Goal: Task Accomplishment & Management: Complete application form

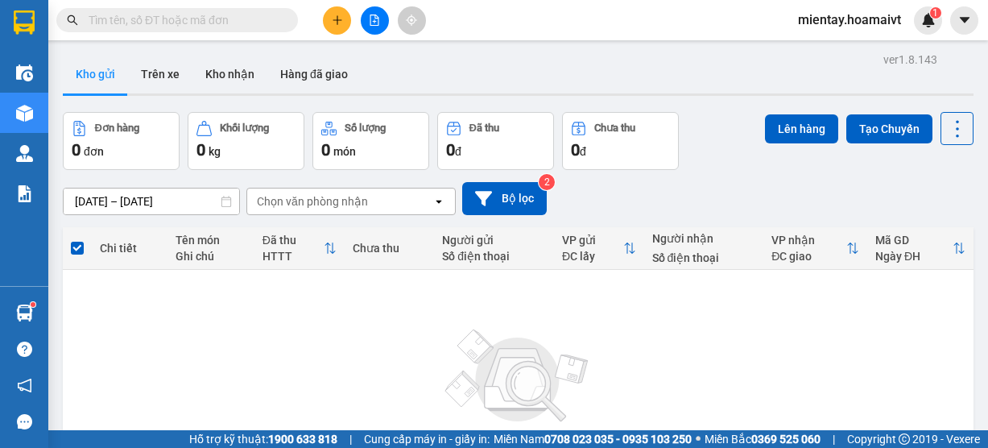
click at [225, 75] on button "Kho nhận" at bounding box center [229, 74] width 75 height 39
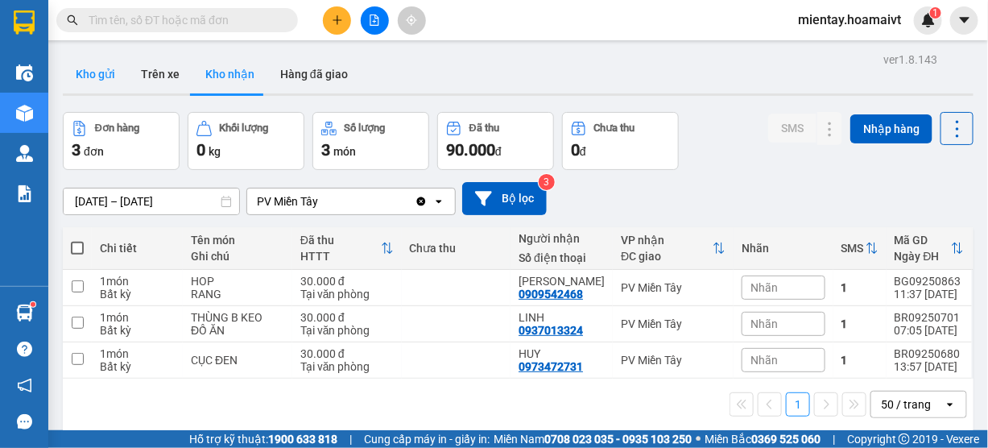
click at [101, 88] on button "Kho gửi" at bounding box center [95, 74] width 65 height 39
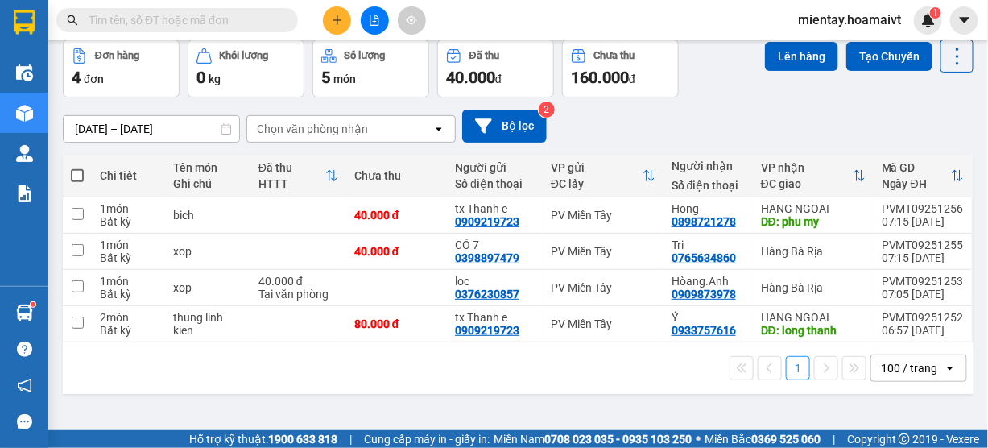
scroll to position [73, 0]
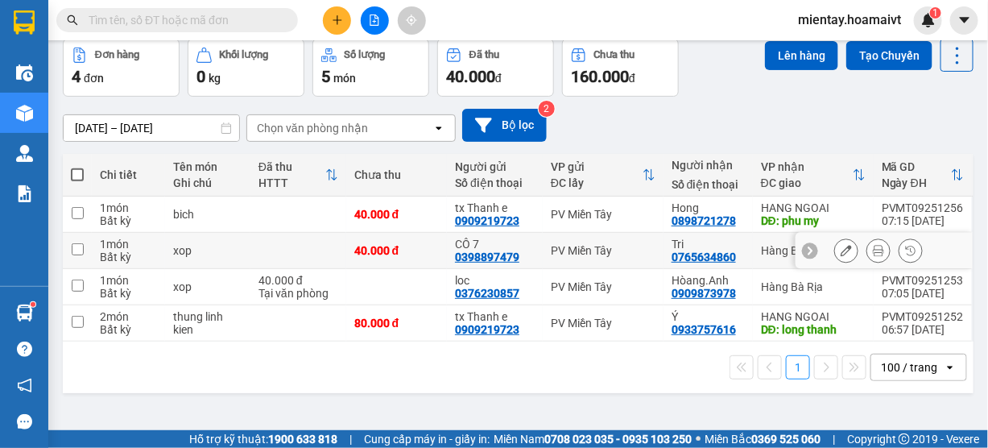
click at [303, 250] on td at bounding box center [298, 251] width 96 height 36
checkbox input "true"
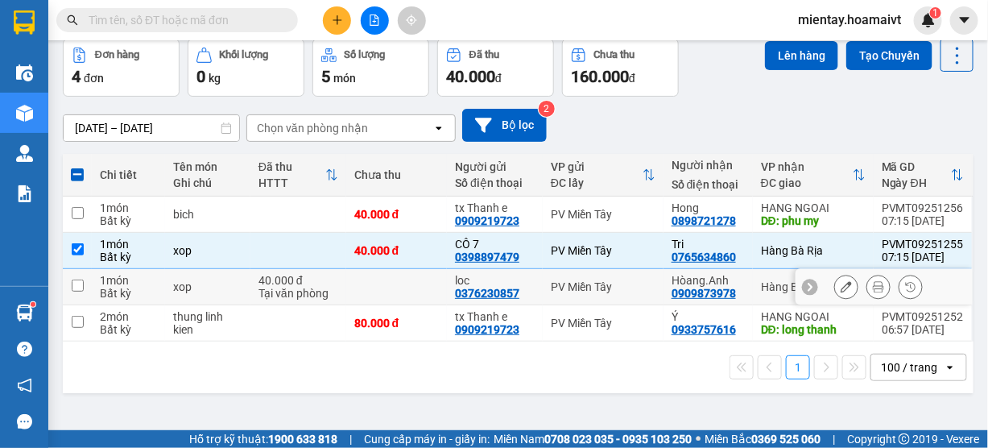
click at [298, 280] on div "40.000 đ" at bounding box center [299, 280] width 80 height 13
checkbox input "true"
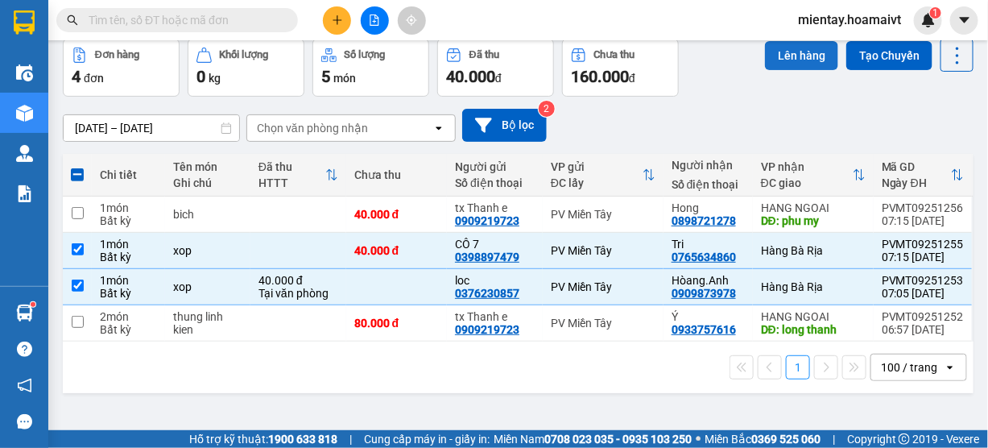
click at [783, 61] on button "Lên hàng" at bounding box center [801, 55] width 73 height 29
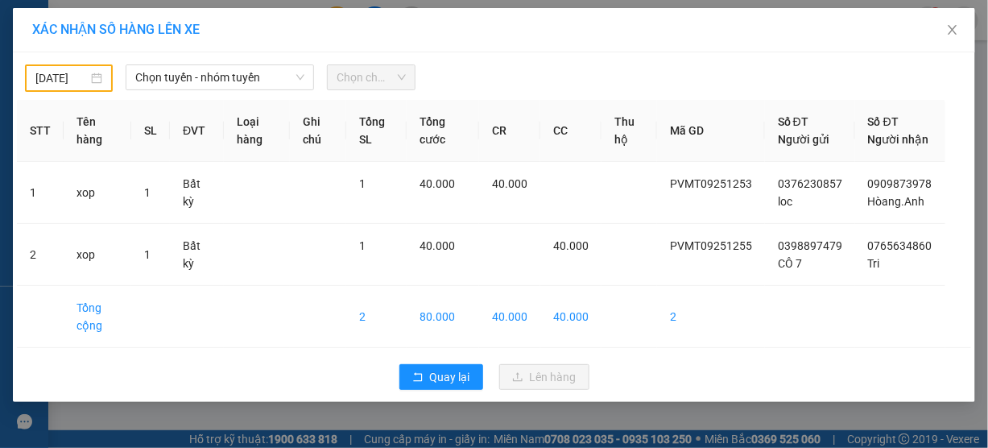
click at [77, 81] on body "Kết quả tìm kiếm ( 0 ) Bộ lọc No Data mientay.hoamaivt 1 Điều hành xe Kho hàng …" at bounding box center [494, 224] width 988 height 448
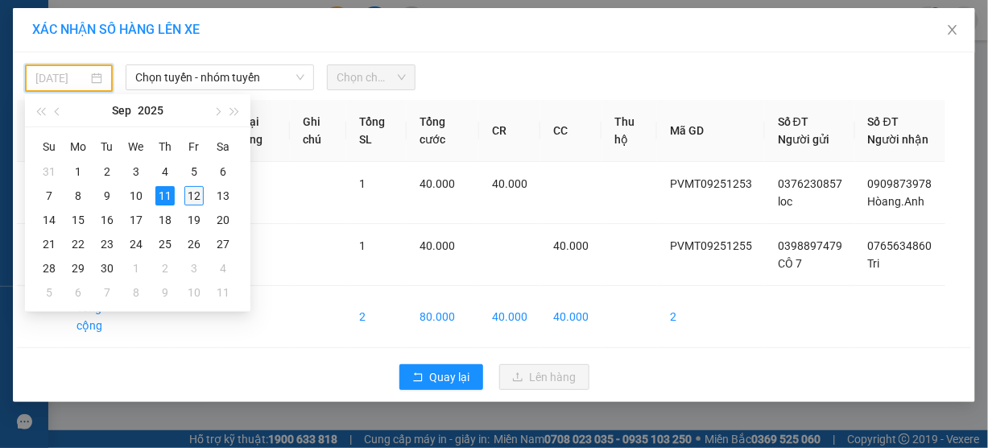
click at [196, 197] on div "12" at bounding box center [193, 195] width 19 height 19
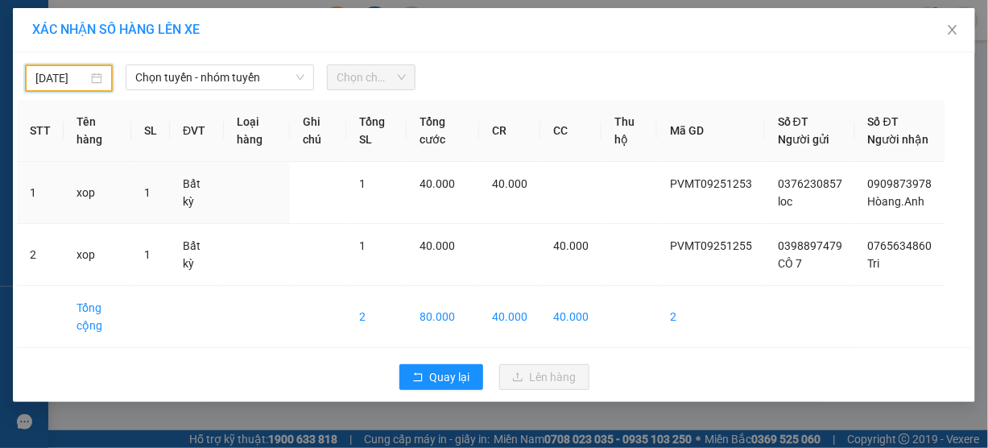
type input "12/09/2025"
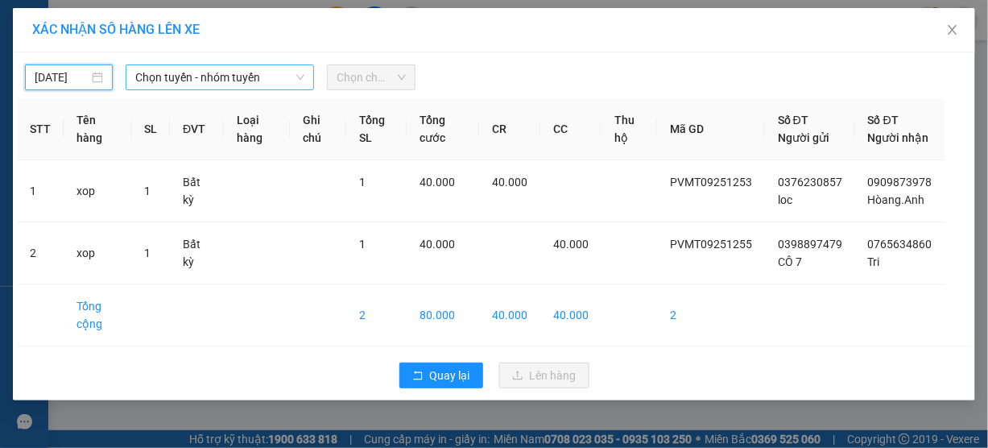
click at [202, 74] on span "Chọn tuyến - nhóm tuyến" at bounding box center [219, 77] width 169 height 24
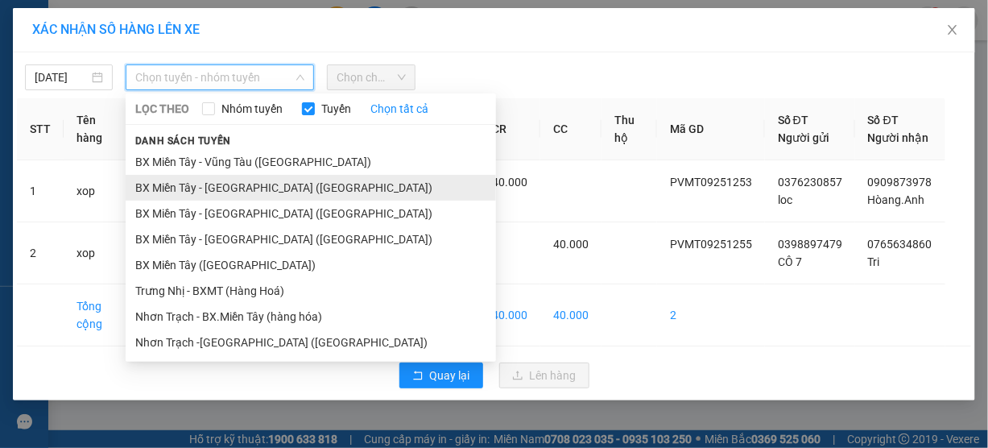
click at [217, 186] on li "BX Miền Tây - Bà Rịa (Hàng Hóa)" at bounding box center [311, 188] width 370 height 26
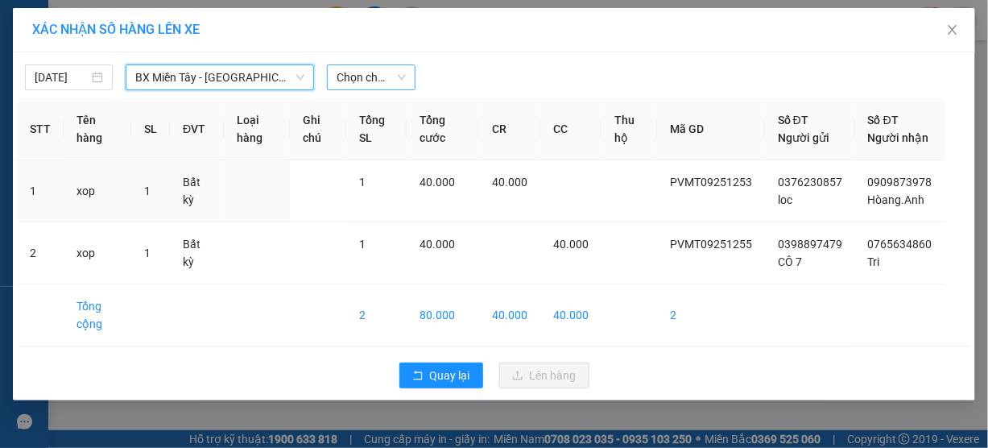
click at [360, 78] on span "Chọn chuyến" at bounding box center [371, 77] width 68 height 24
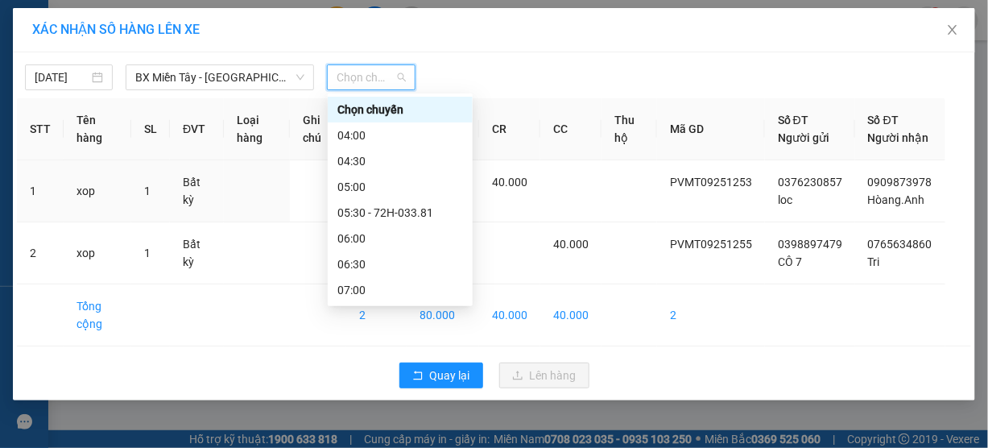
type input "7"
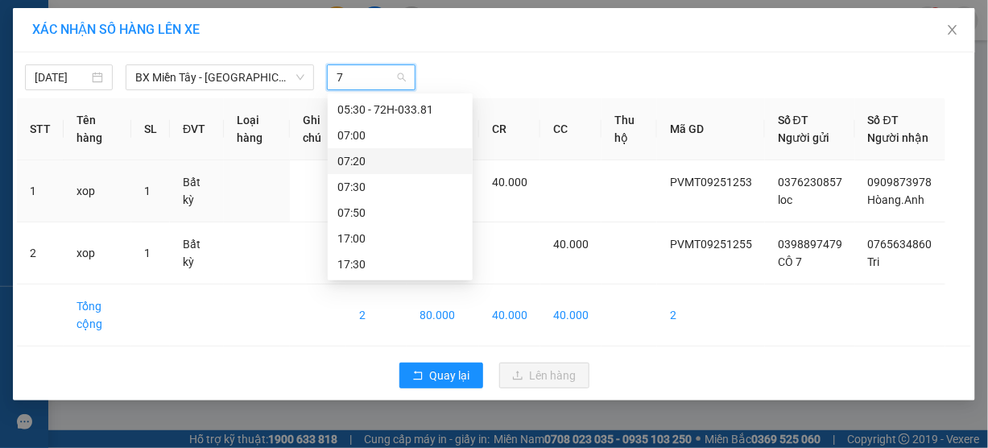
click at [362, 159] on div "07:20" at bounding box center [400, 161] width 126 height 18
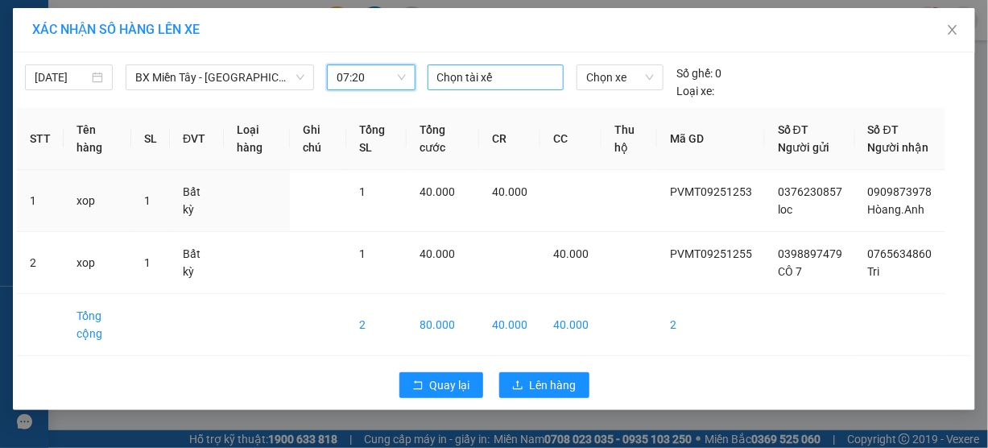
click at [460, 69] on div at bounding box center [496, 77] width 129 height 19
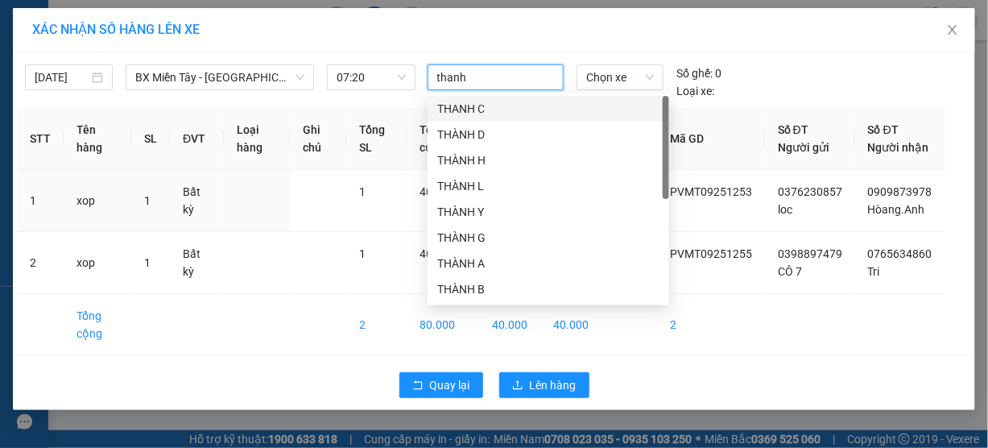
type input "thanh e"
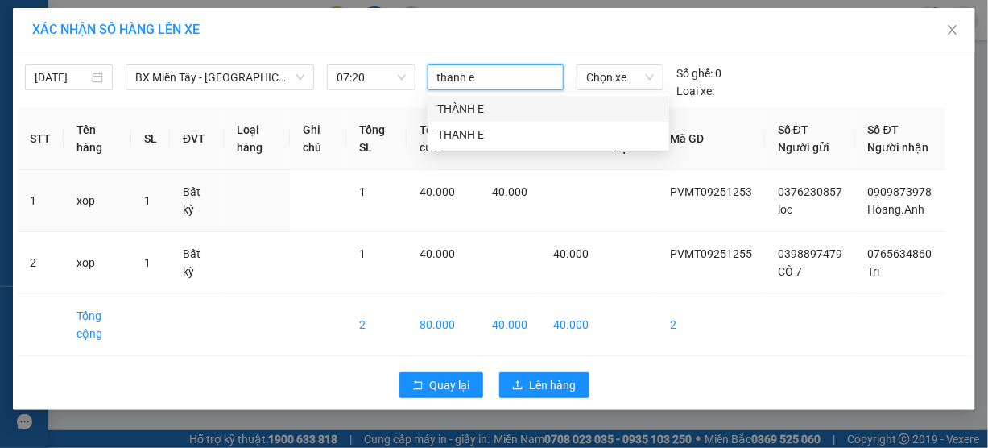
click at [469, 108] on div "THÀNH E" at bounding box center [548, 109] width 222 height 18
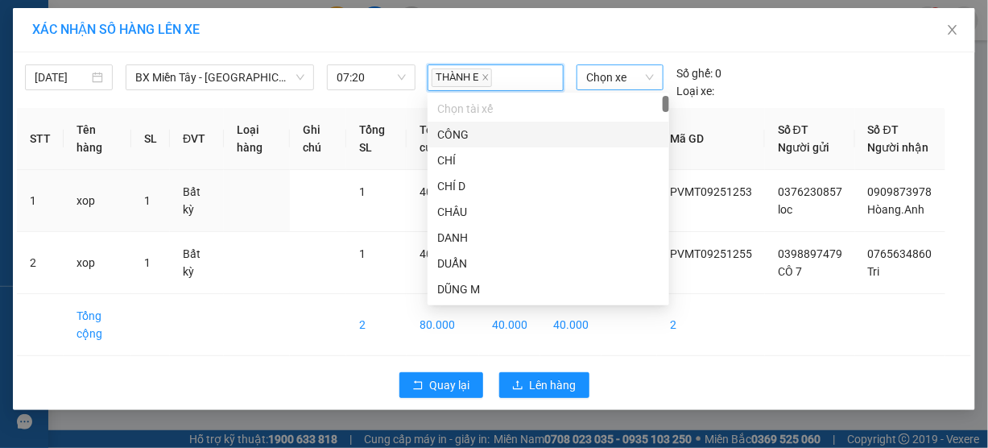
click at [628, 74] on span "Chọn xe" at bounding box center [620, 77] width 68 height 24
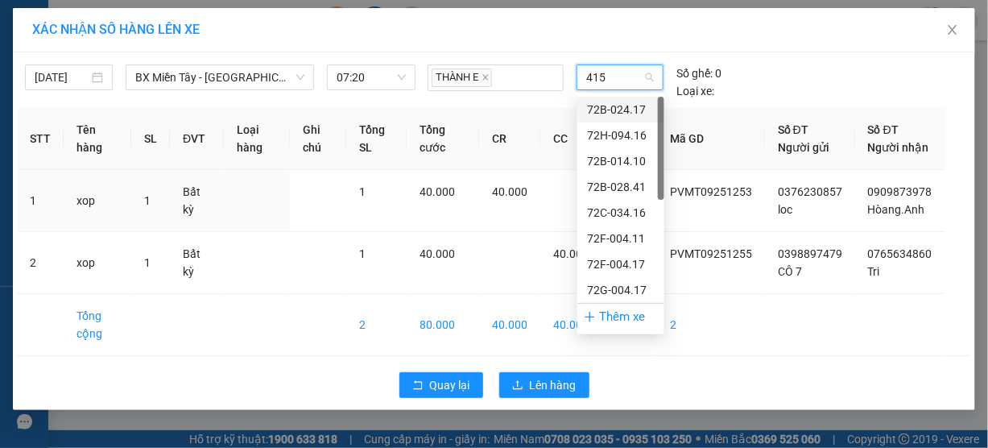
type input "4158"
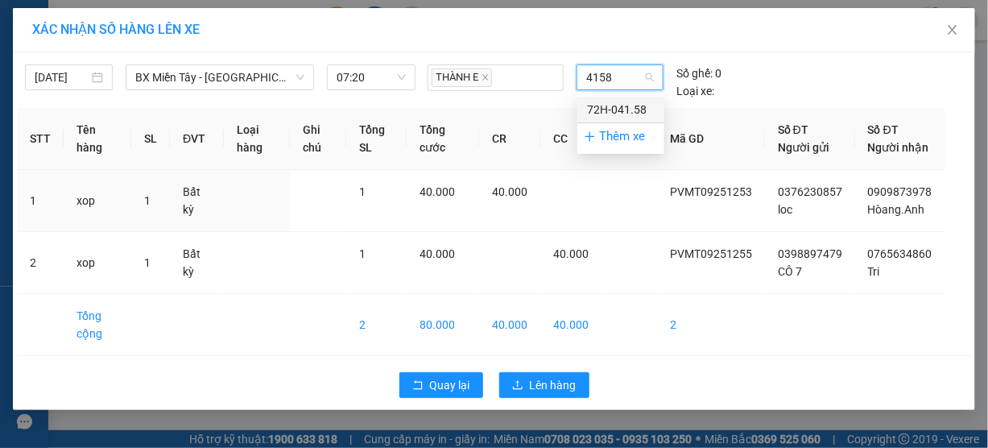
drag, startPoint x: 633, startPoint y: 106, endPoint x: 606, endPoint y: 168, distance: 68.2
click at [633, 107] on div "72H-041.58" at bounding box center [621, 110] width 68 height 18
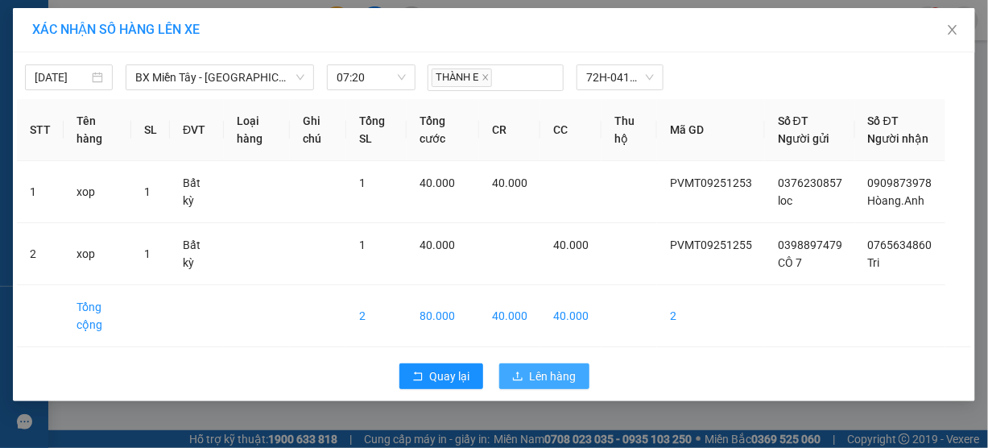
click at [563, 385] on span "Lên hàng" at bounding box center [553, 376] width 47 height 18
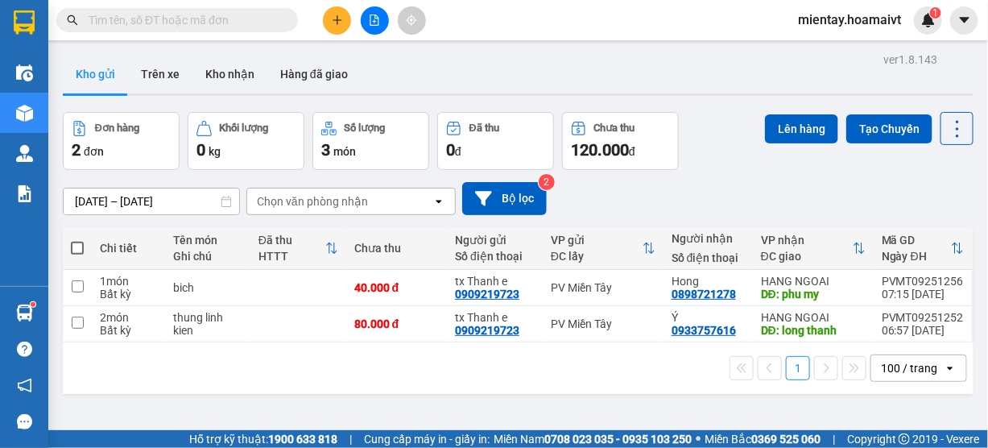
click at [901, 197] on div "11/09/2025 – 12/09/2025 Press the down arrow key to interact with the calendar …" at bounding box center [518, 198] width 911 height 33
click at [883, 188] on div "11/09/2025 – 12/09/2025 Press the down arrow key to interact with the calendar …" at bounding box center [518, 198] width 911 height 33
click at [225, 77] on button "Kho nhận" at bounding box center [229, 74] width 75 height 39
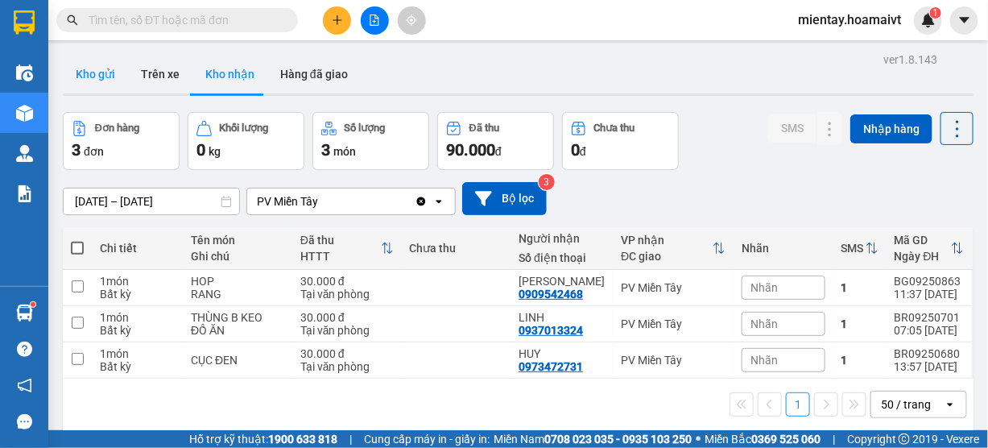
click at [91, 83] on button "Kho gửi" at bounding box center [95, 74] width 65 height 39
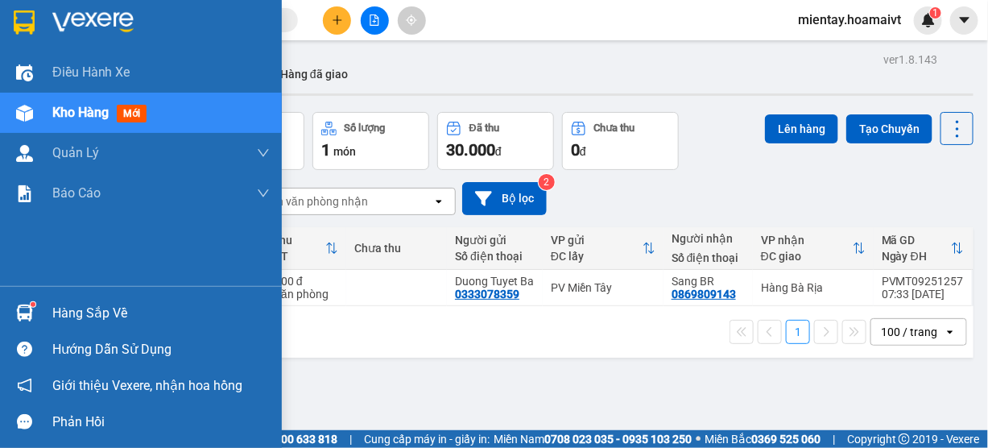
click at [60, 310] on div "Hàng sắp về" at bounding box center [160, 313] width 217 height 24
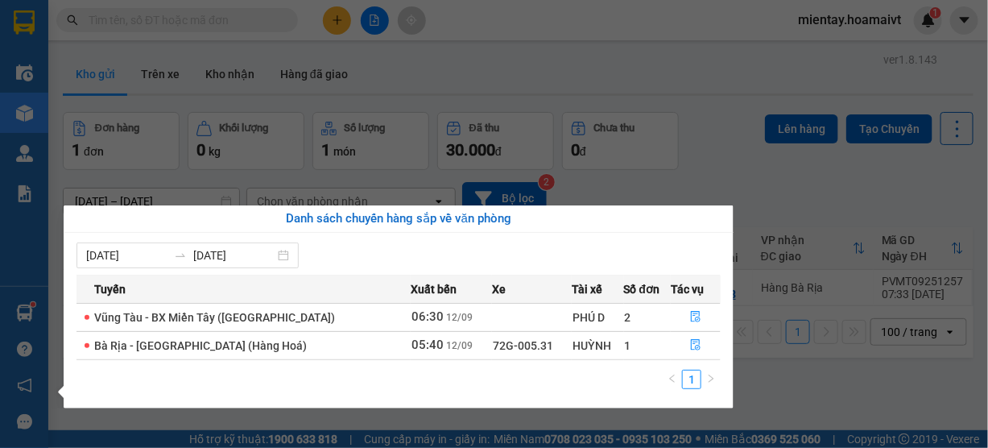
click at [588, 43] on section "Kết quả tìm kiếm ( 0 ) Bộ lọc No Data mientay.hoamaivt 1 Điều hành xe Kho hàng …" at bounding box center [494, 224] width 988 height 448
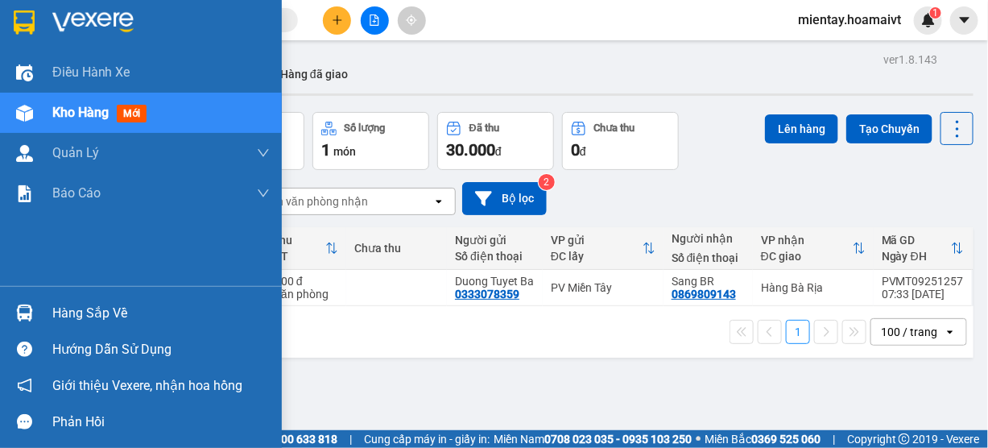
click at [110, 300] on div "Hàng sắp về" at bounding box center [141, 313] width 282 height 36
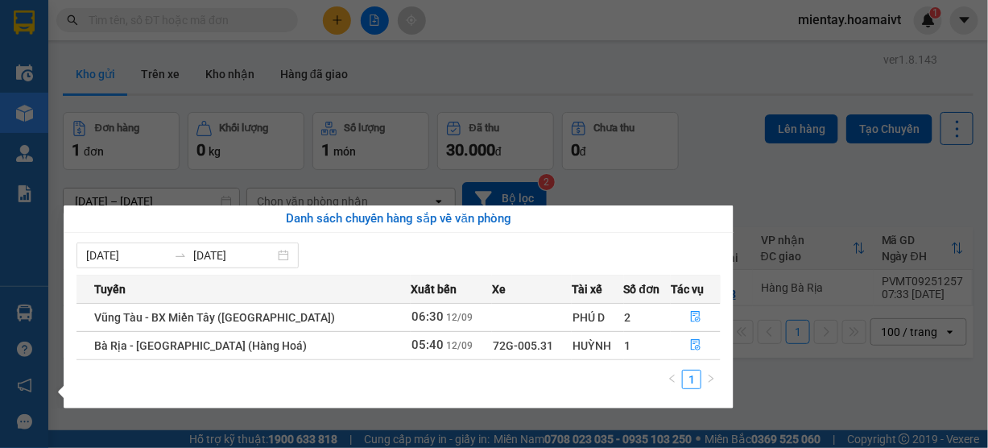
click at [499, 55] on section "Kết quả tìm kiếm ( 0 ) Bộ lọc No Data mientay.hoamaivt 1 Điều hành xe Kho hàng …" at bounding box center [494, 224] width 988 height 448
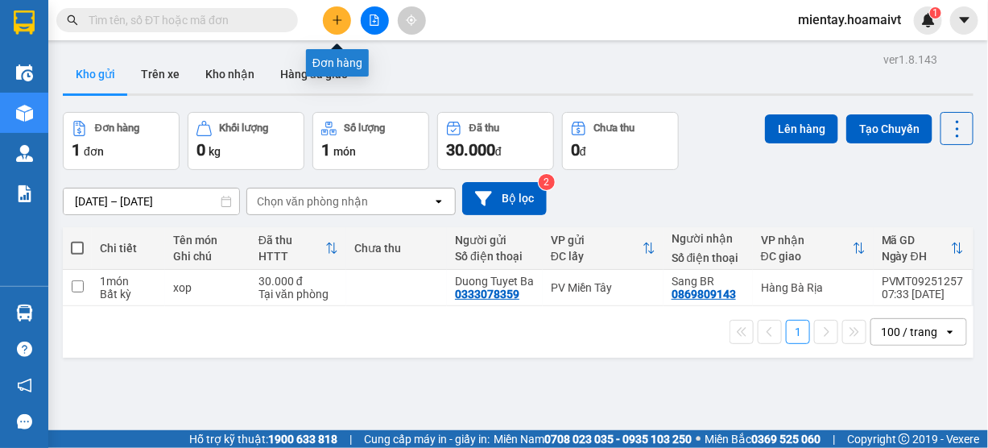
click at [329, 22] on button at bounding box center [337, 20] width 28 height 28
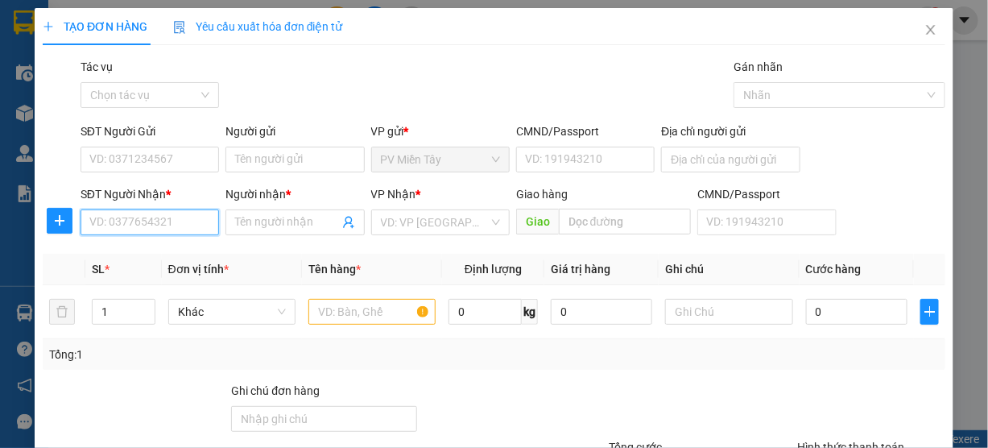
click at [140, 230] on input "SĐT Người Nhận *" at bounding box center [150, 222] width 139 height 26
type input "0794898836"
click at [153, 247] on div "0794898836 - thanh" at bounding box center [148, 254] width 118 height 18
type input "0934898964 THUY"
type input "thanh"
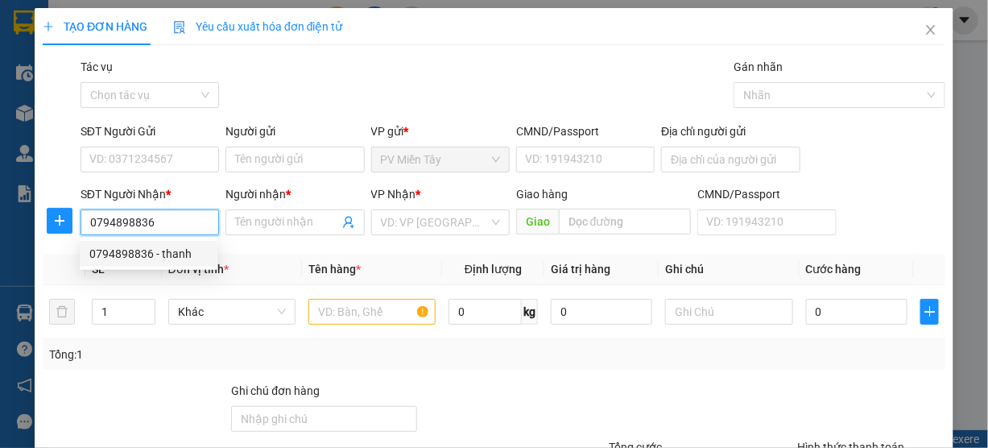
type input "my xuan"
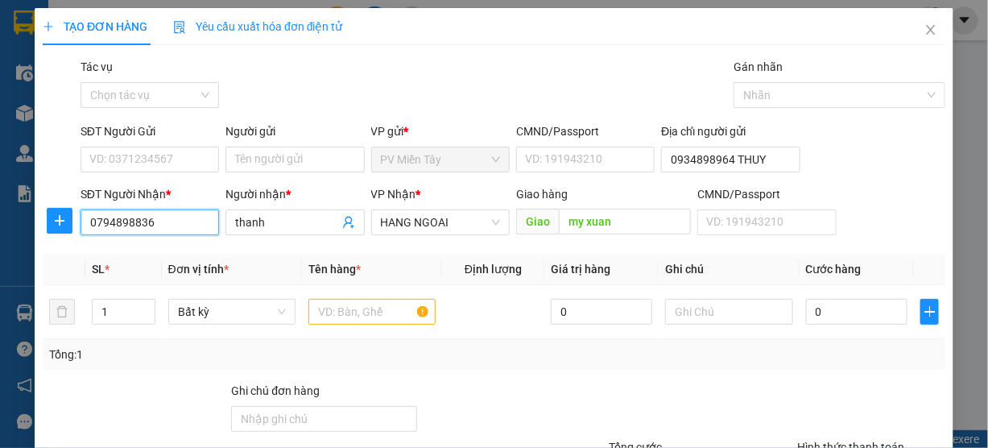
drag, startPoint x: 165, startPoint y: 226, endPoint x: 0, endPoint y: 267, distance: 170.1
click at [0, 267] on div "TẠO ĐƠN HÀNG Yêu cầu xuất hóa đơn điện tử Transit Pickup Surcharge Ids Transit …" at bounding box center [494, 224] width 988 height 448
type input "0794898836"
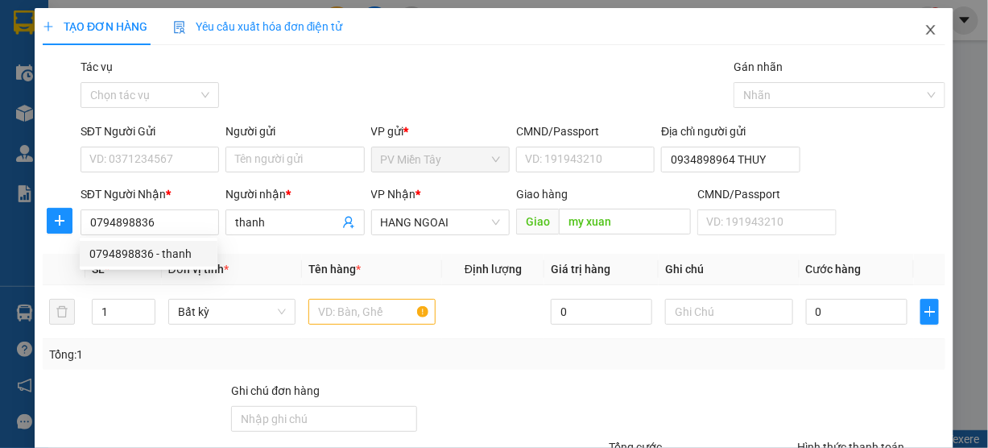
click at [925, 31] on icon "close" at bounding box center [931, 29] width 13 height 13
